Goal: Find specific page/section: Find specific page/section

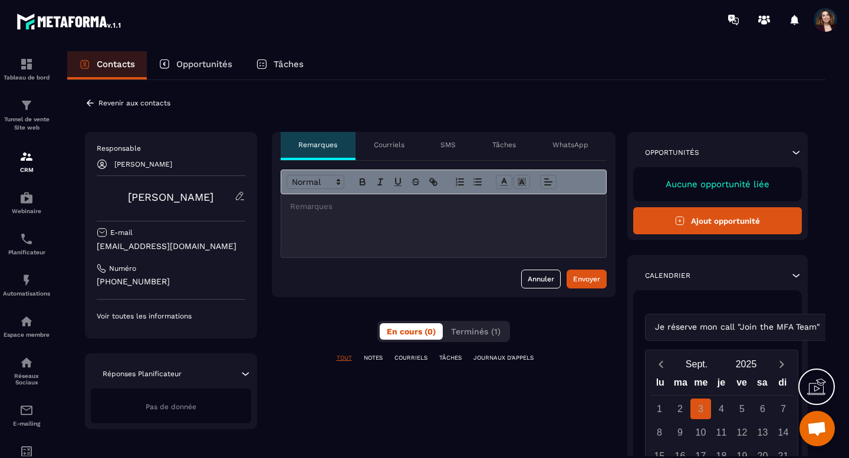
click at [113, 104] on p "Revenir aux contacts" at bounding box center [134, 103] width 72 height 8
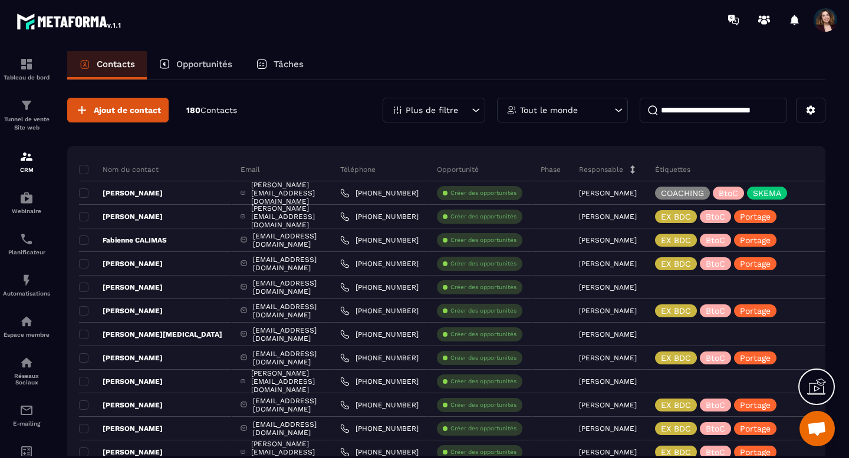
click at [434, 111] on p "Plus de filtre" at bounding box center [431, 110] width 52 height 8
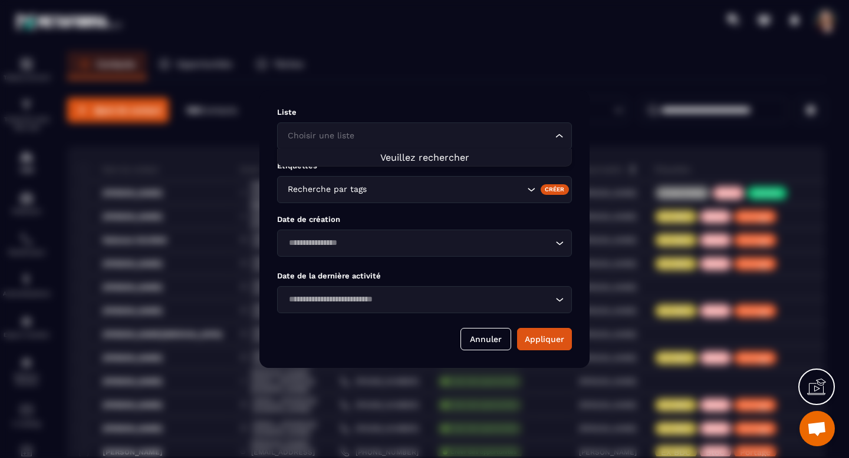
click at [437, 129] on div "Choisir une liste Loading..." at bounding box center [424, 136] width 295 height 27
click at [438, 155] on span "Veuillez rechercher" at bounding box center [424, 157] width 89 height 11
click at [558, 138] on icon "Search for option" at bounding box center [559, 136] width 12 height 12
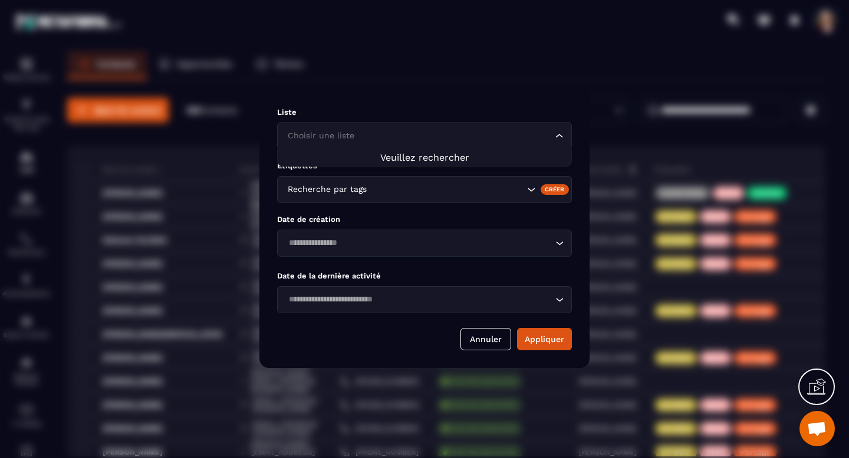
click at [558, 138] on icon "Search for option" at bounding box center [559, 136] width 12 height 12
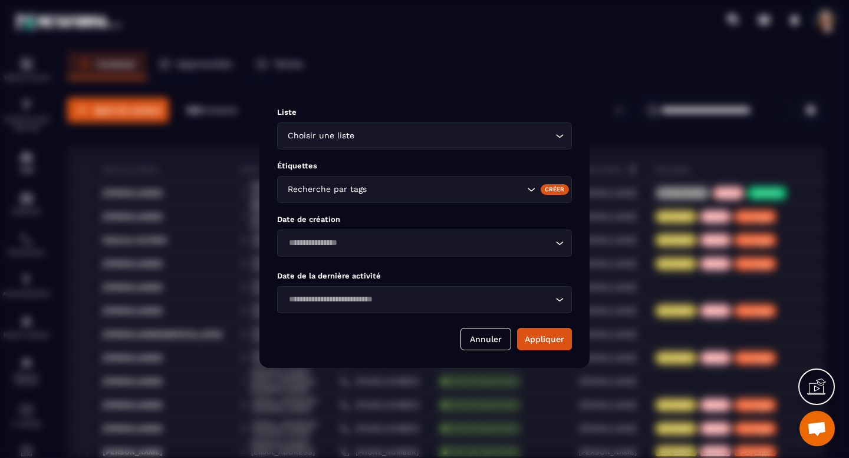
click at [505, 159] on div "Liste Choisir une liste Loading... Étiquettes Recherche par tags Créer Date de …" at bounding box center [424, 229] width 330 height 278
click at [488, 340] on button "Annuler" at bounding box center [485, 339] width 51 height 22
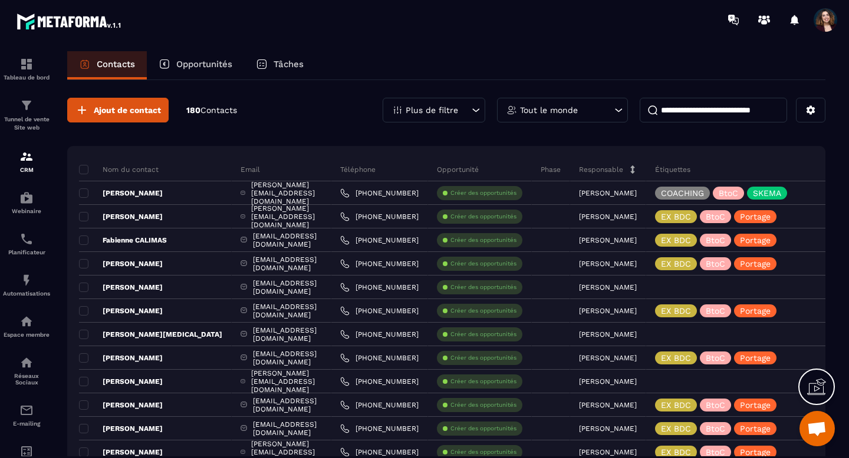
click at [475, 105] on icon at bounding box center [476, 110] width 12 height 12
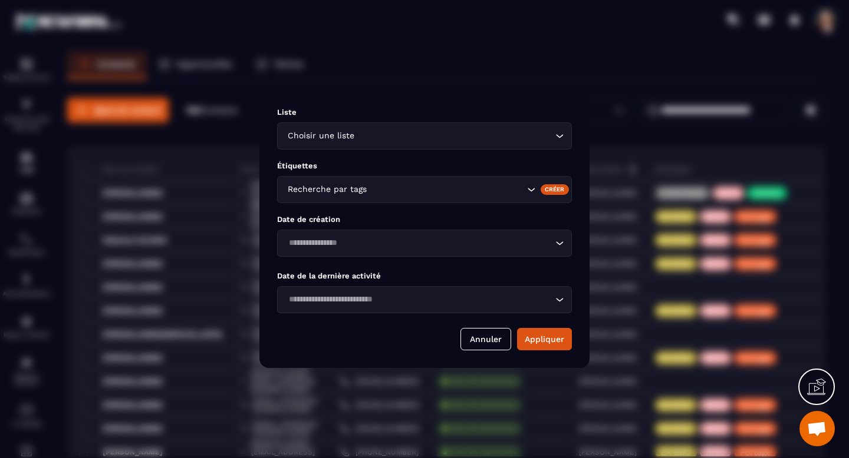
click at [441, 188] on input "Search for option" at bounding box center [446, 189] width 155 height 13
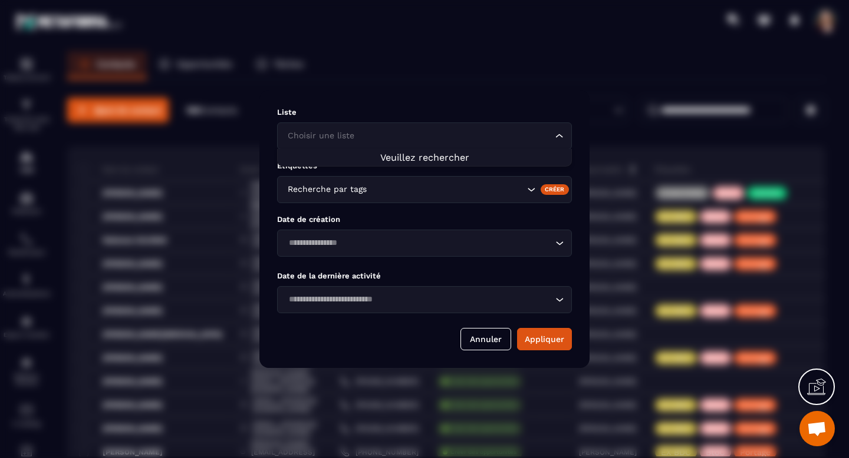
click at [490, 144] on div "Choisir une liste Loading..." at bounding box center [424, 136] width 295 height 27
click at [480, 158] on li "Veuillez rechercher" at bounding box center [424, 157] width 293 height 11
click at [480, 337] on button "Annuler" at bounding box center [485, 339] width 51 height 22
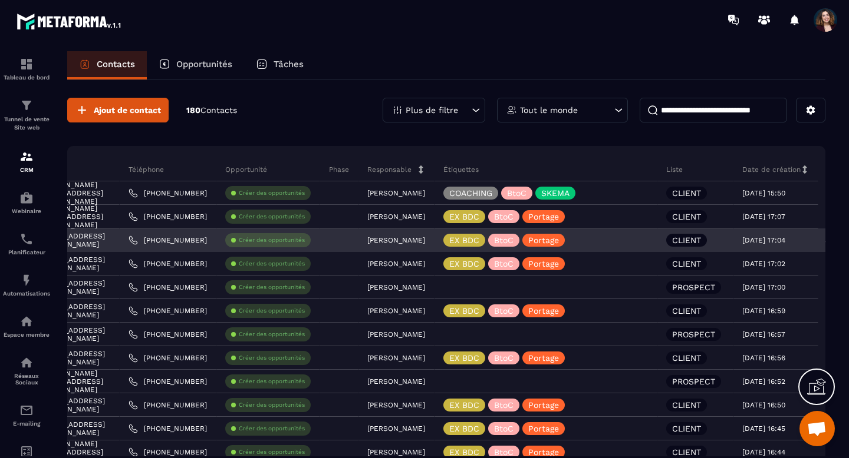
scroll to position [0, 280]
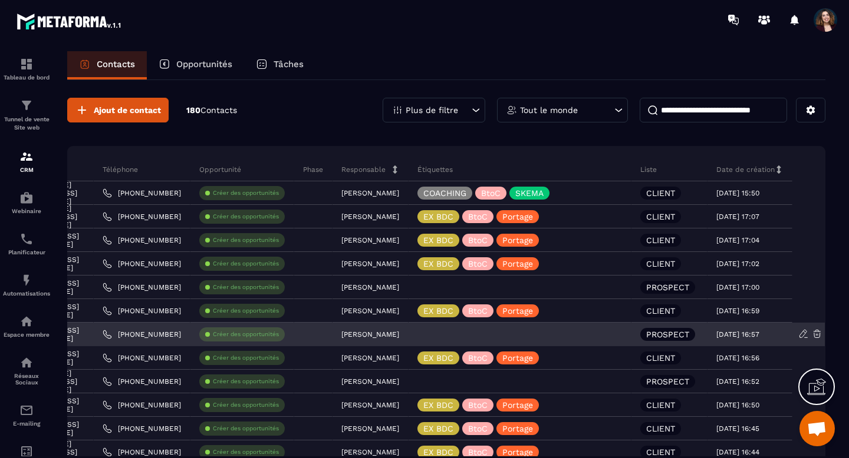
click at [653, 334] on p "PROSPECT" at bounding box center [667, 335] width 43 height 8
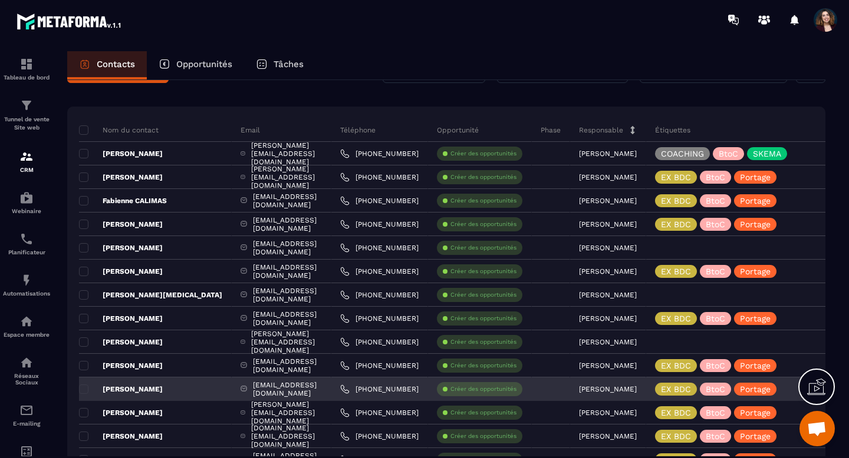
scroll to position [0, 0]
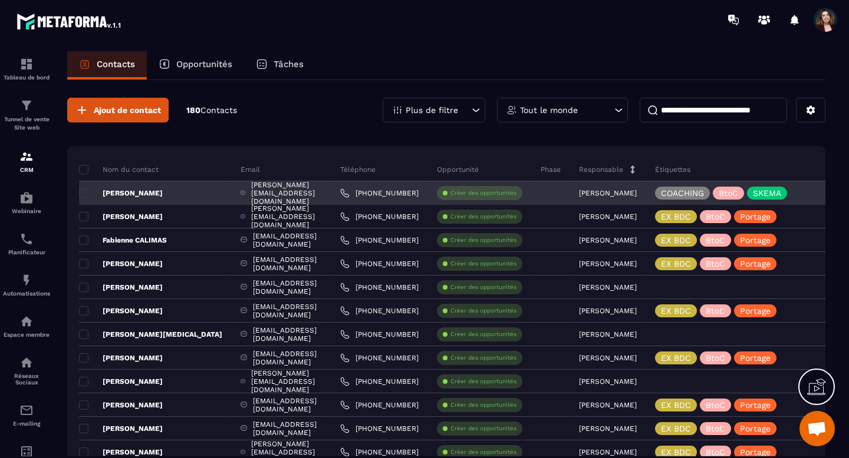
click at [636, 196] on p "[PERSON_NAME]" at bounding box center [608, 193] width 58 height 8
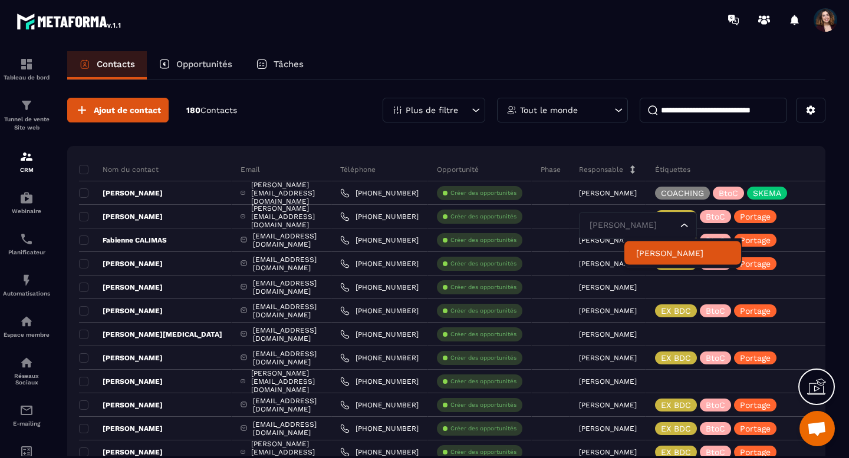
click at [668, 249] on p "[PERSON_NAME]" at bounding box center [682, 254] width 93 height 12
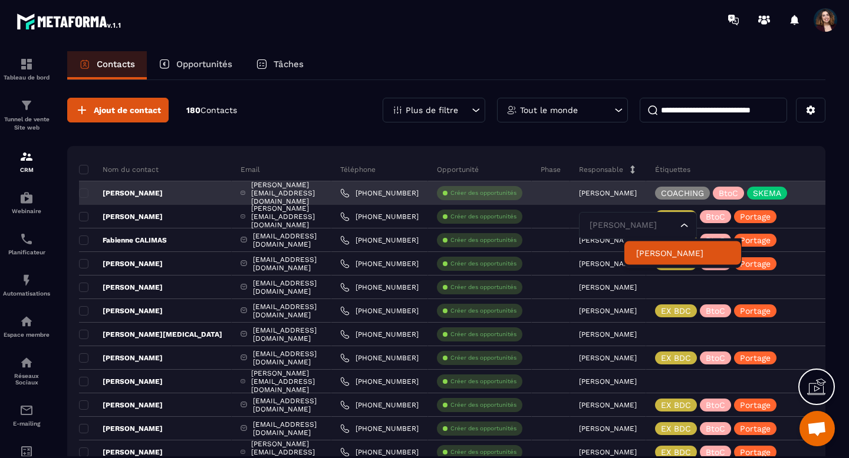
click at [690, 227] on icon "Search for option" at bounding box center [684, 226] width 12 height 12
click at [677, 237] on div "[PERSON_NAME] Loading..." at bounding box center [638, 225] width 118 height 27
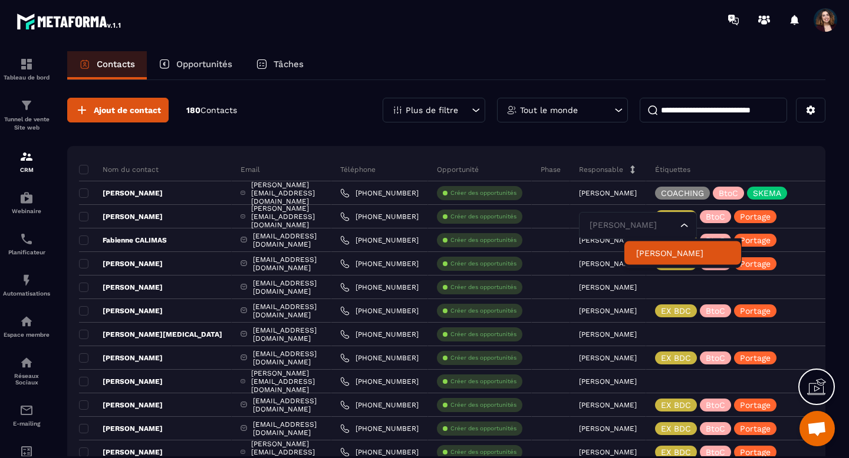
click at [677, 250] on p "[PERSON_NAME]" at bounding box center [682, 254] width 93 height 12
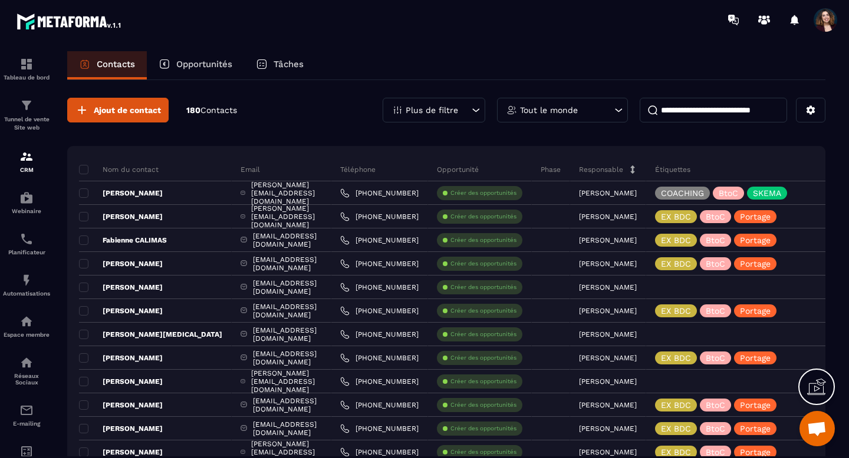
click at [814, 416] on span "Ouvrir le chat" at bounding box center [816, 428] width 35 height 35
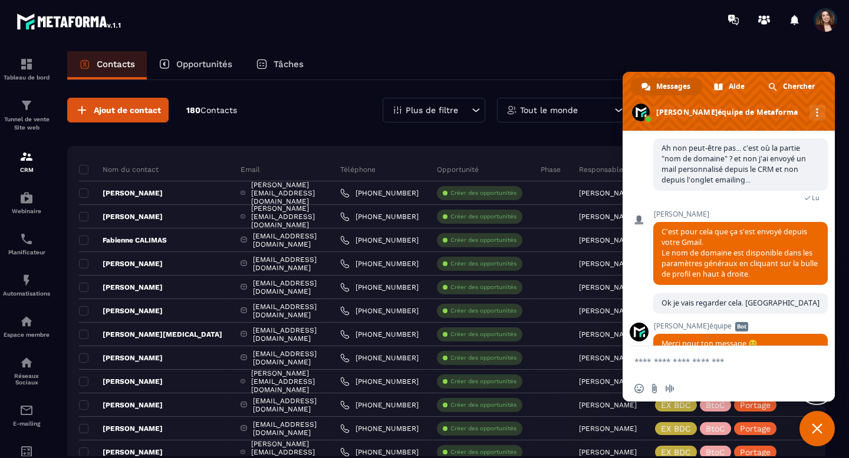
scroll to position [6526, 0]
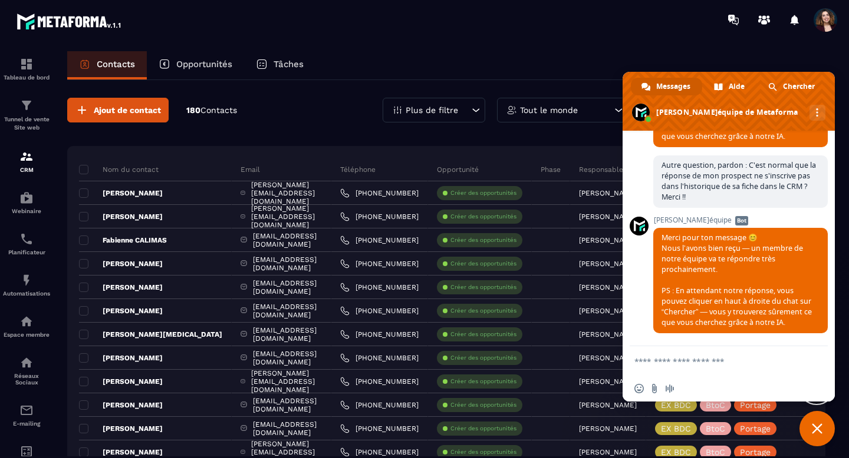
click at [811, 427] on span "Fermer le chat" at bounding box center [816, 429] width 11 height 11
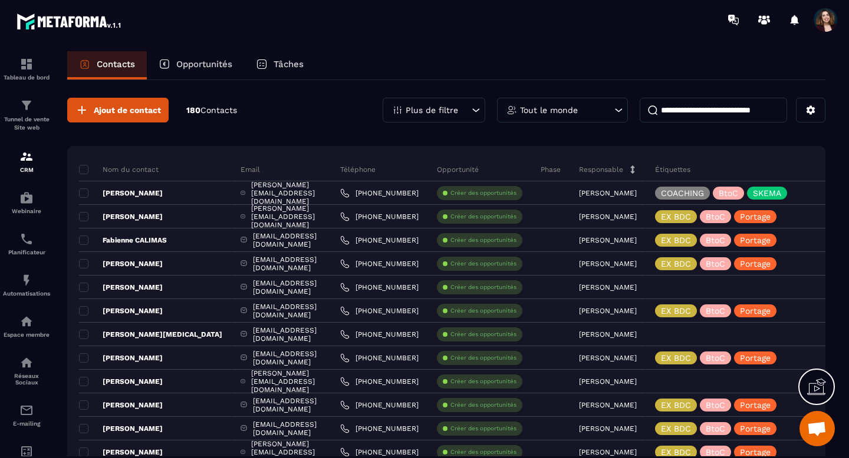
click at [447, 110] on p "Plus de filtre" at bounding box center [431, 110] width 52 height 8
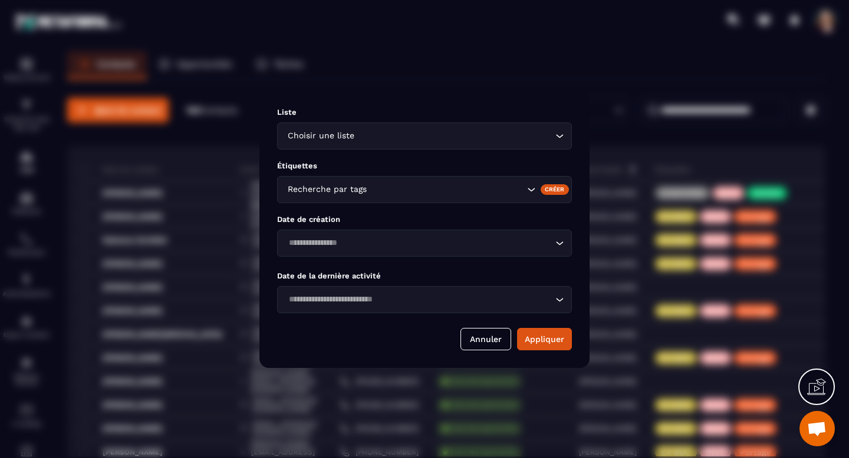
click at [381, 155] on div "Liste Choisir une liste Loading... Étiquettes Recherche par tags Créer Date de …" at bounding box center [424, 229] width 330 height 278
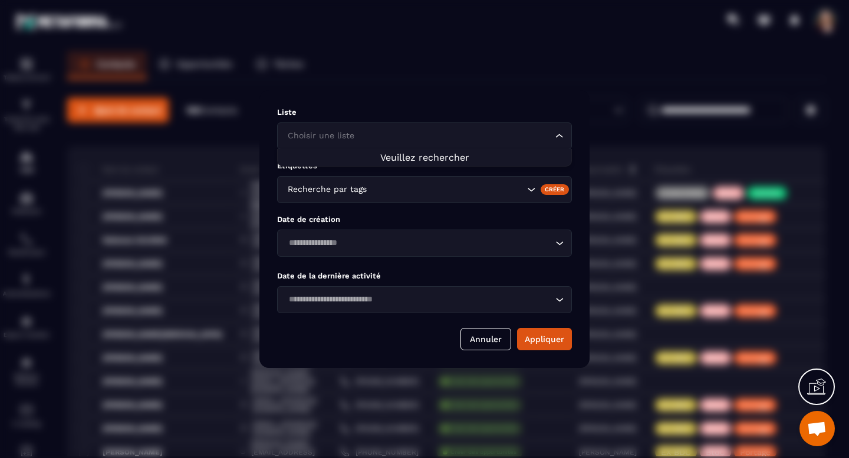
click at [381, 146] on div "Choisir une liste Loading..." at bounding box center [424, 136] width 295 height 27
type input "******"
click at [480, 341] on button "Annuler" at bounding box center [485, 339] width 51 height 22
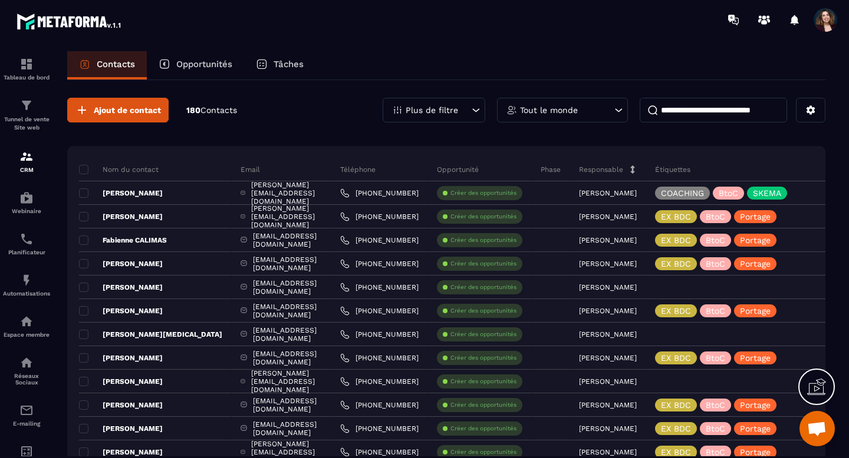
click at [467, 114] on div "Plus de filtre" at bounding box center [433, 110] width 103 height 25
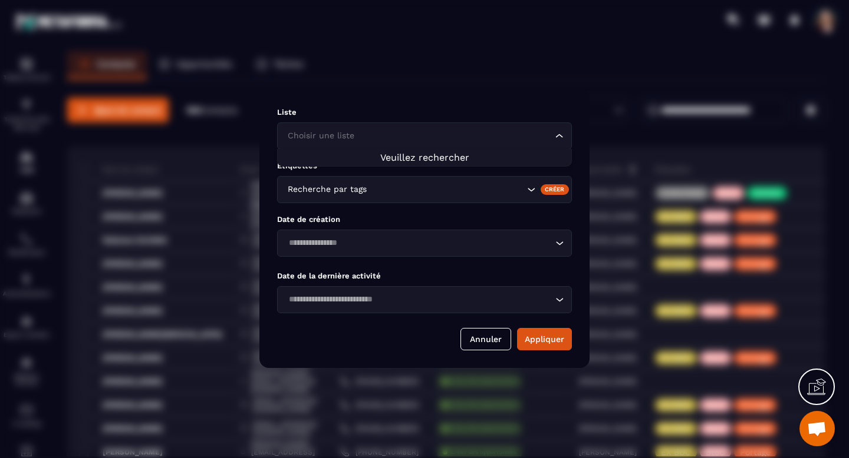
click at [458, 141] on input "Search for option" at bounding box center [419, 136] width 268 height 13
click at [487, 341] on button "Annuler" at bounding box center [485, 339] width 51 height 22
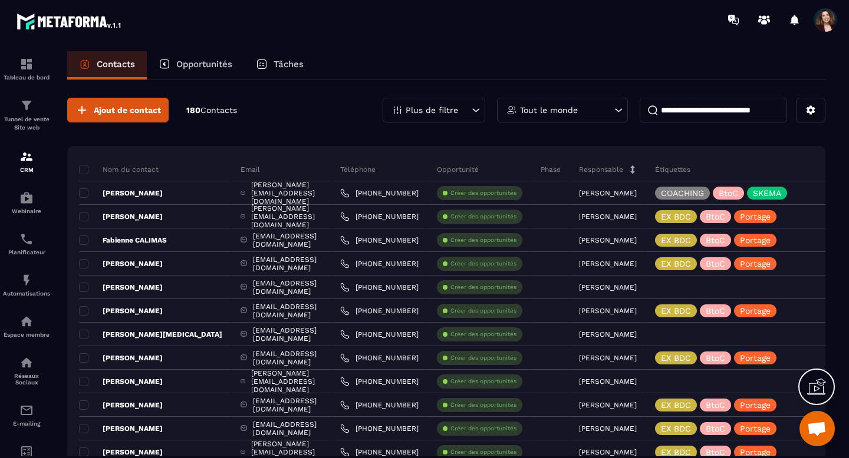
click at [204, 62] on p "Opportunités" at bounding box center [204, 64] width 56 height 11
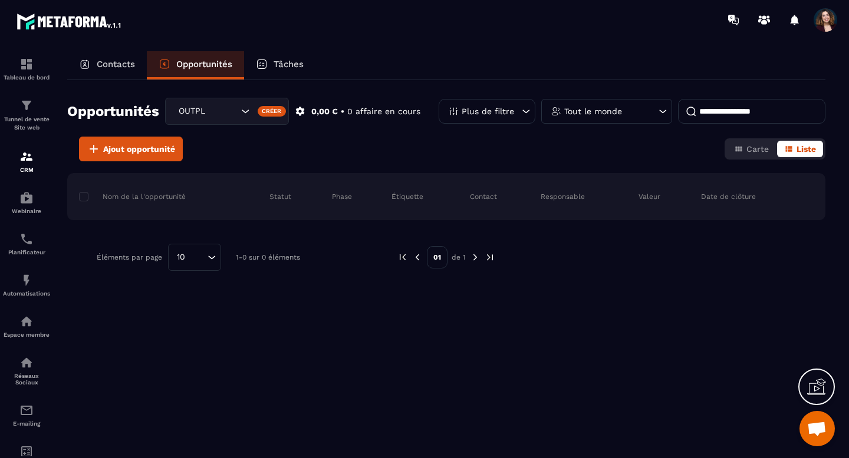
click at [501, 115] on p "Plus de filtre" at bounding box center [487, 111] width 52 height 8
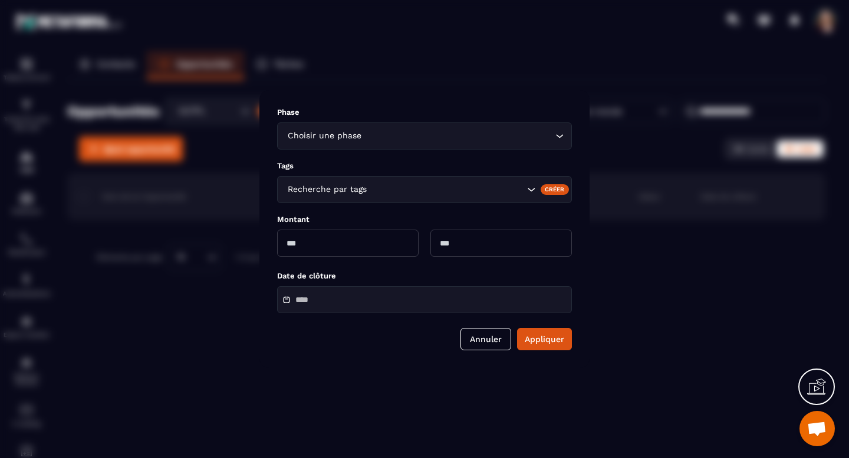
click at [506, 139] on input "Search for option" at bounding box center [458, 136] width 189 height 13
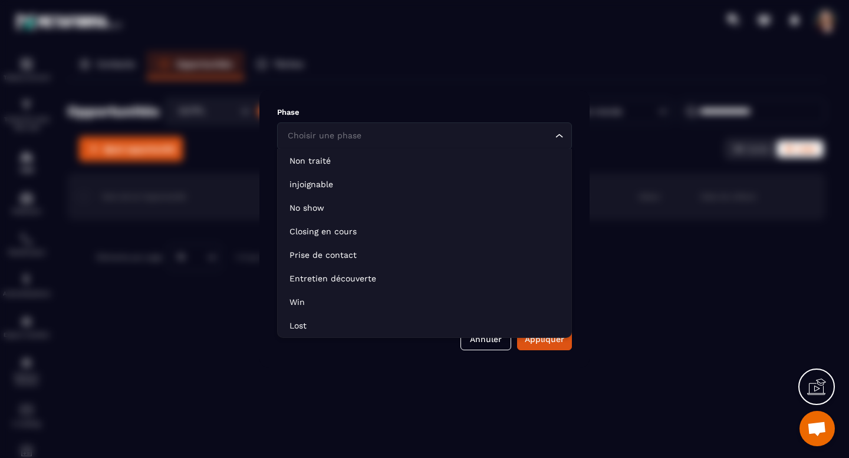
click at [506, 139] on input "Search for option" at bounding box center [419, 136] width 268 height 13
click at [558, 139] on icon "Search for option" at bounding box center [559, 136] width 12 height 12
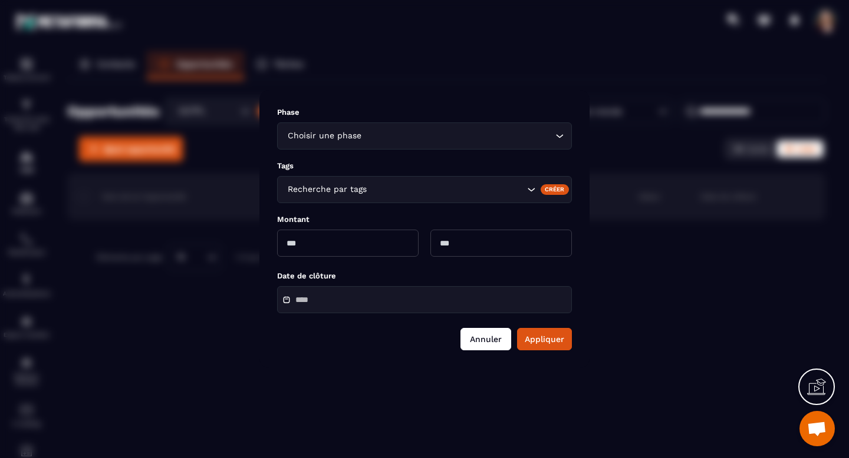
click at [491, 336] on button "Annuler" at bounding box center [485, 339] width 51 height 22
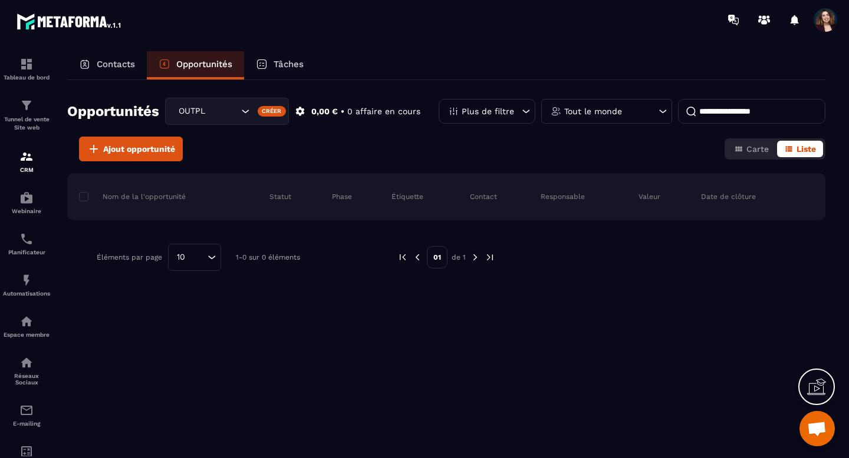
click at [273, 68] on div "Tâches" at bounding box center [279, 65] width 71 height 28
